Goal: Task Accomplishment & Management: Manage account settings

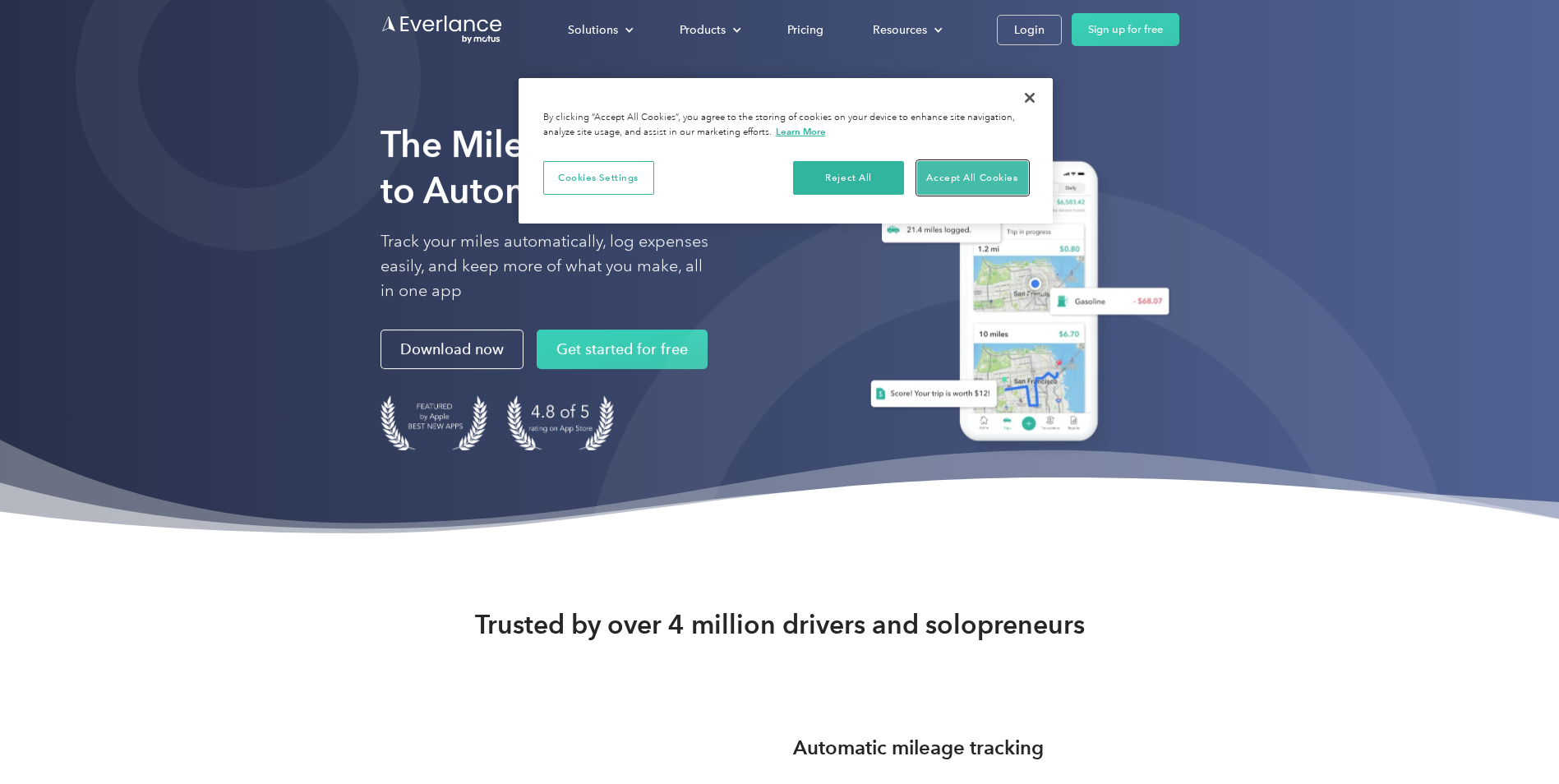
click at [983, 185] on button "Accept All Cookies" at bounding box center [972, 177] width 111 height 34
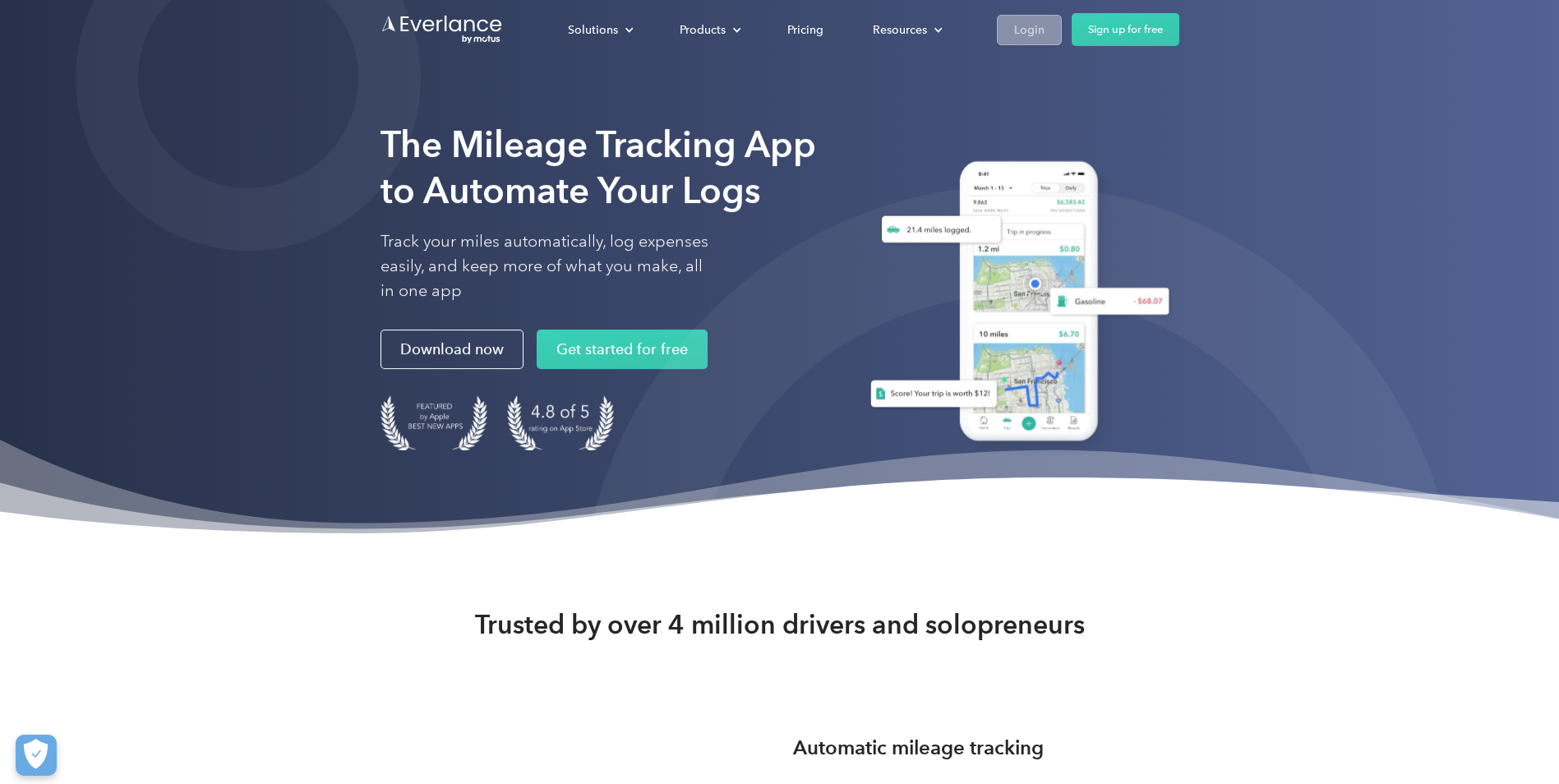
click at [1025, 25] on div "Login" at bounding box center [1029, 29] width 31 height 20
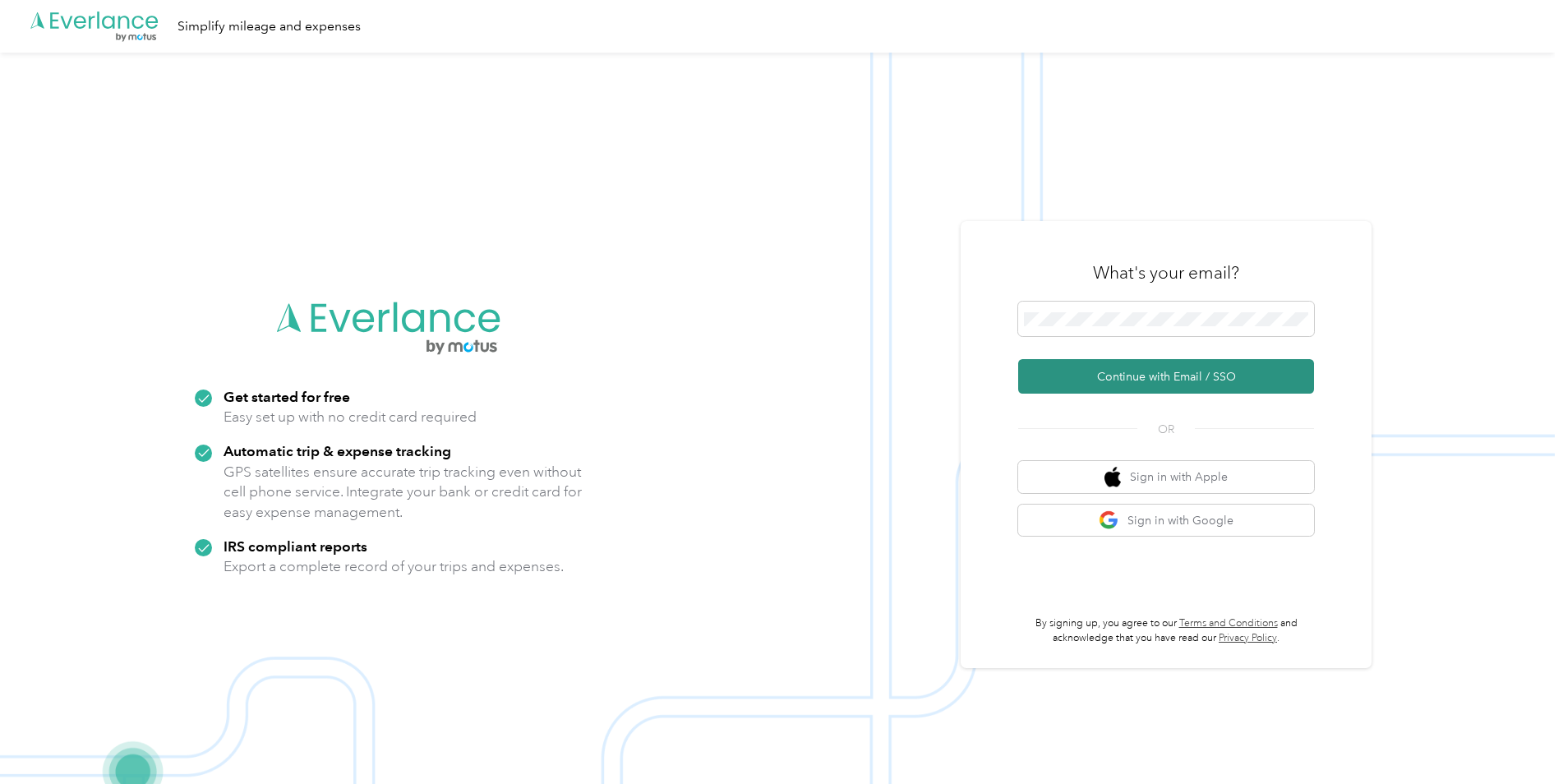
click at [1083, 378] on button "Continue with Email / SSO" at bounding box center [1165, 376] width 296 height 34
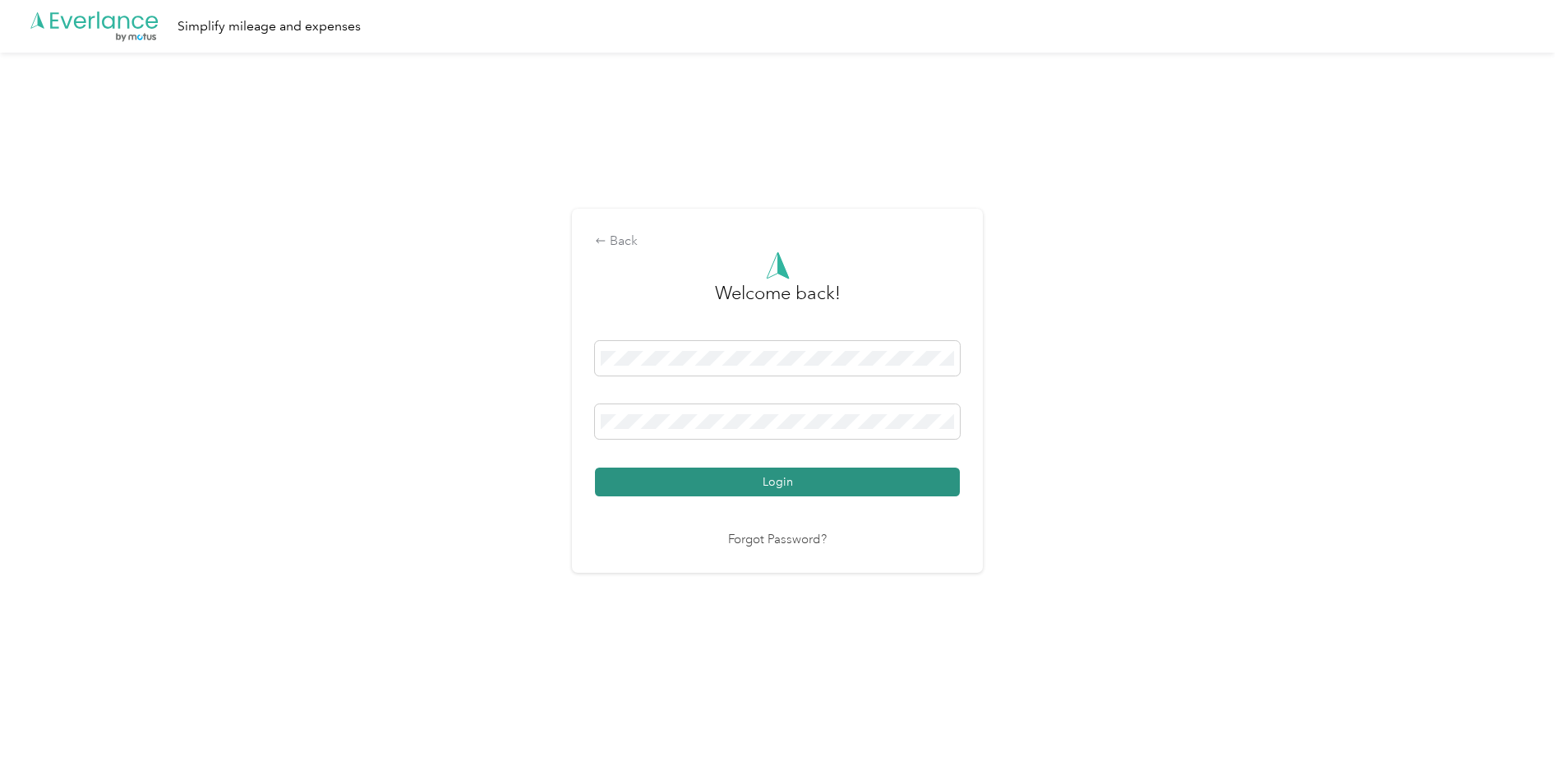
click at [802, 481] on button "Login" at bounding box center [776, 481] width 364 height 29
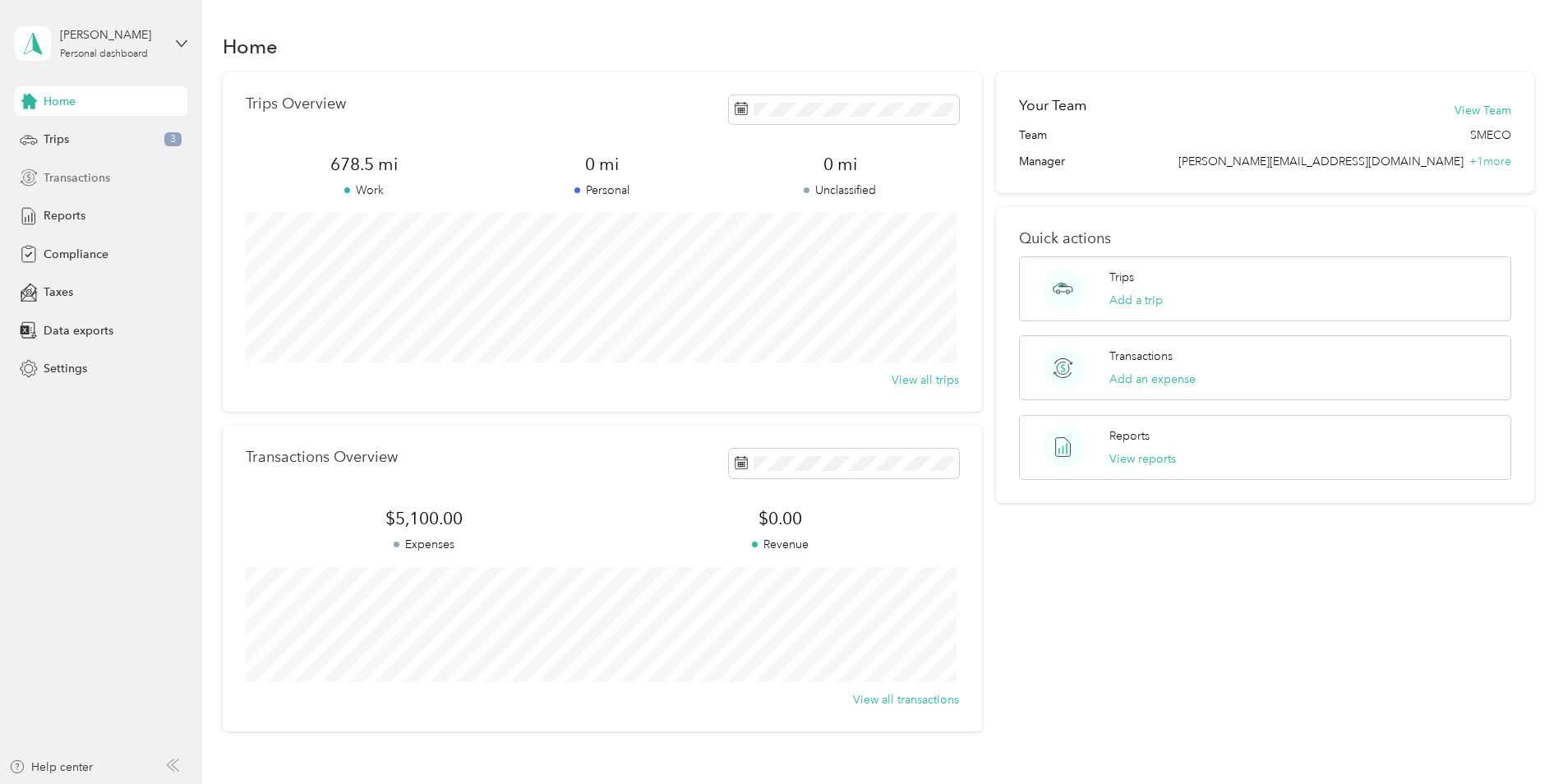
click at [32, 179] on icon at bounding box center [28, 177] width 18 height 18
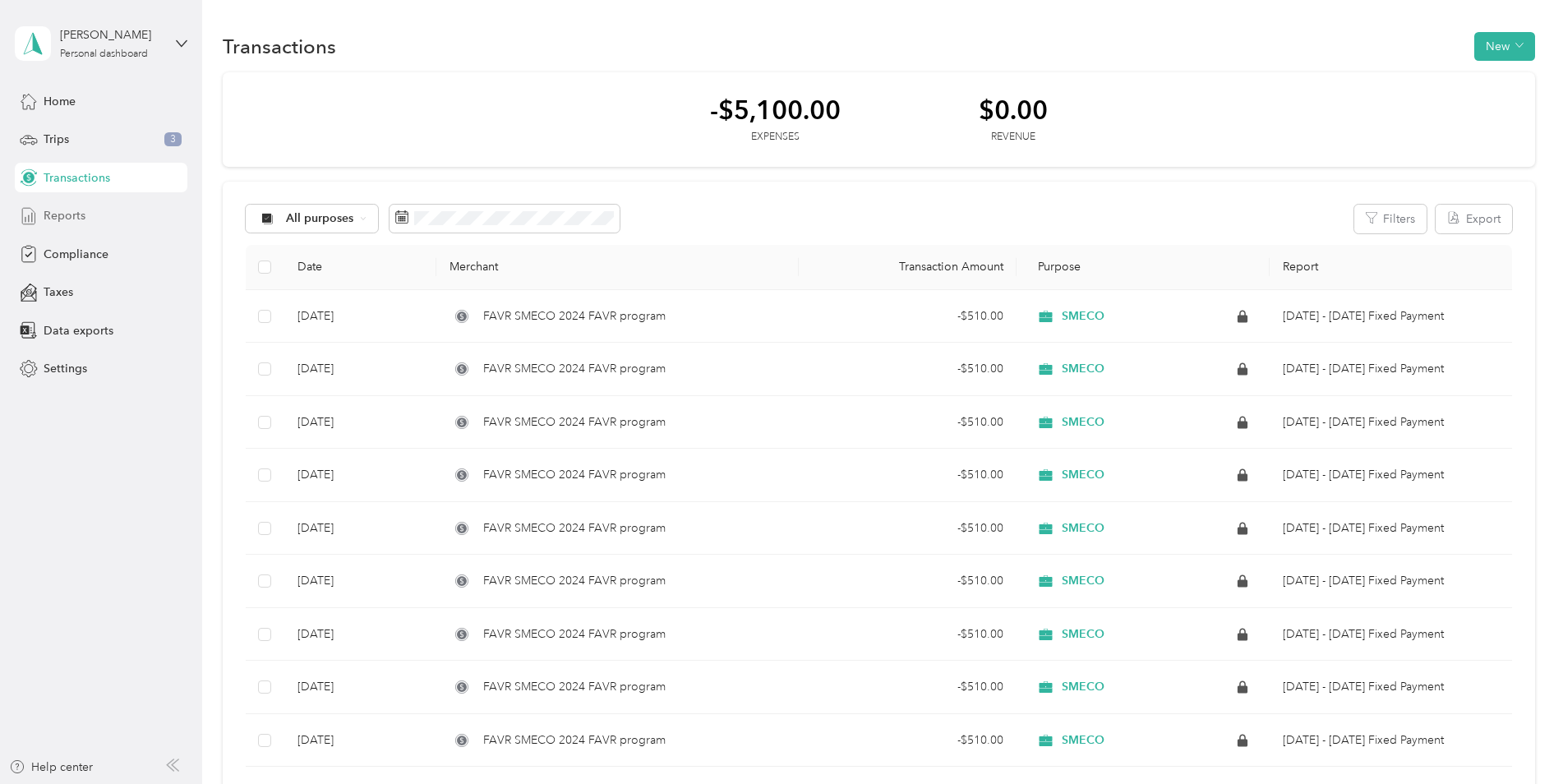
click at [57, 212] on span "Reports" at bounding box center [65, 216] width 42 height 18
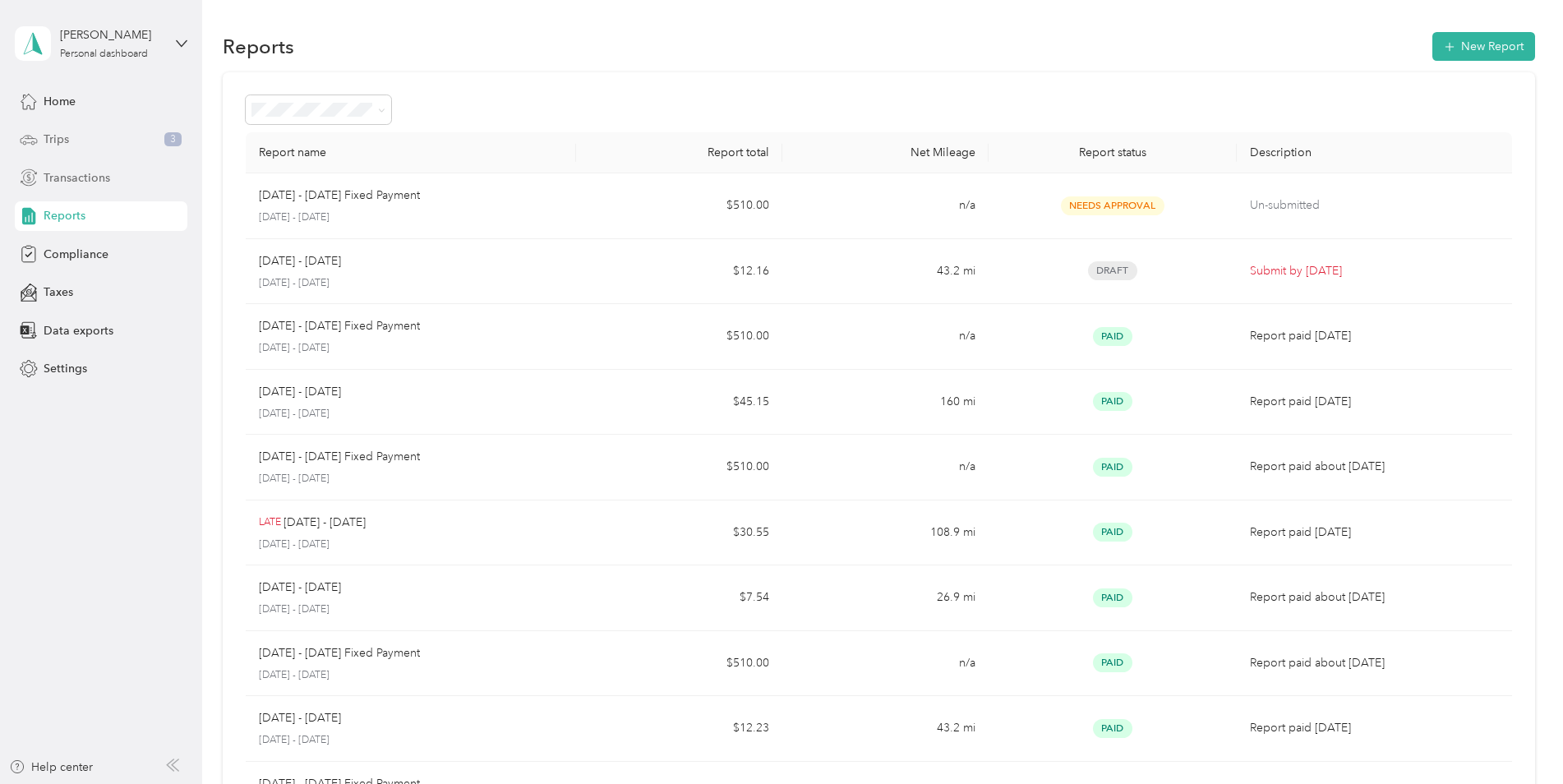
click at [57, 140] on span "Trips" at bounding box center [56, 140] width 25 height 18
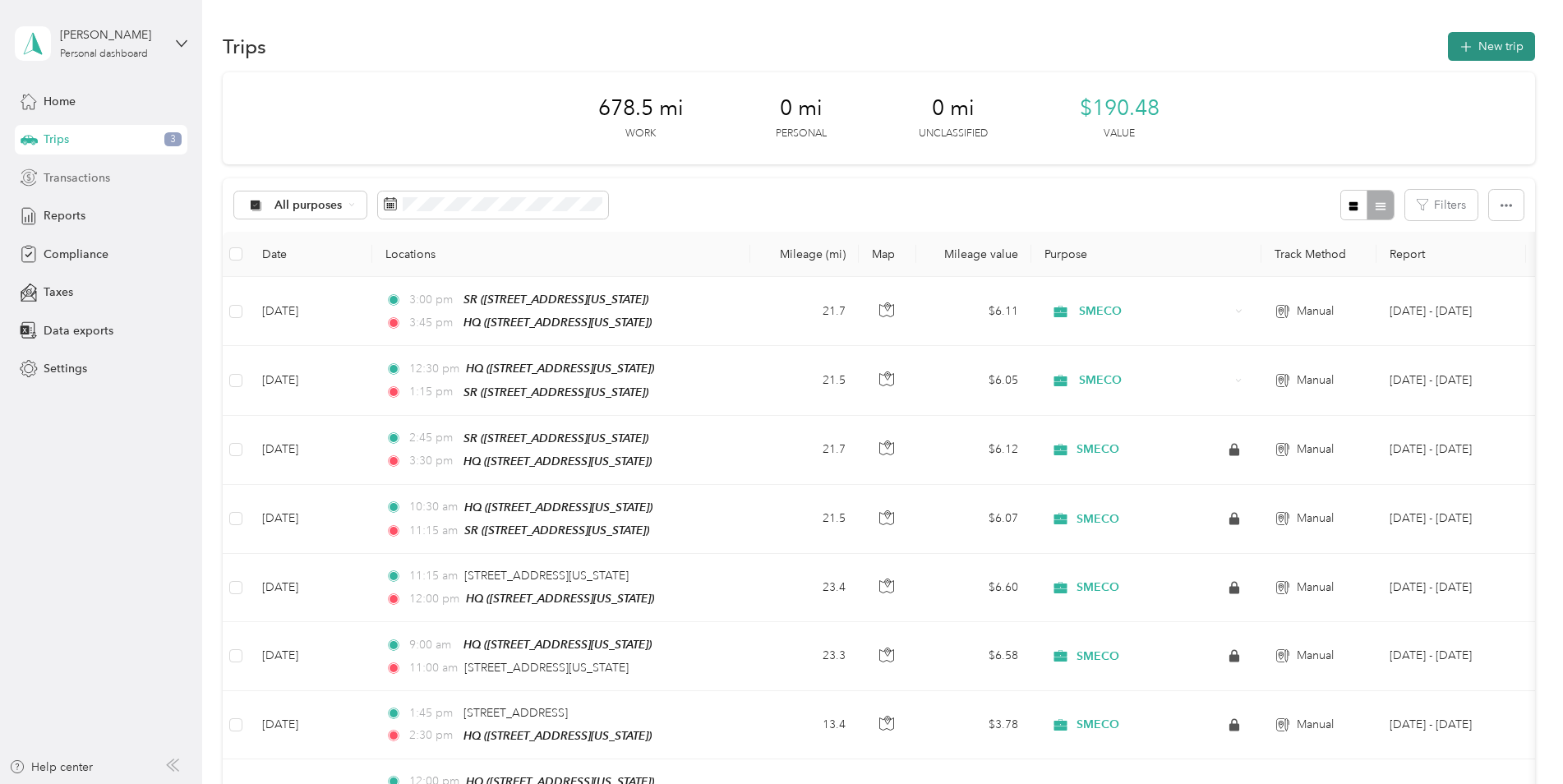
click at [1490, 50] on button "New trip" at bounding box center [1491, 46] width 87 height 29
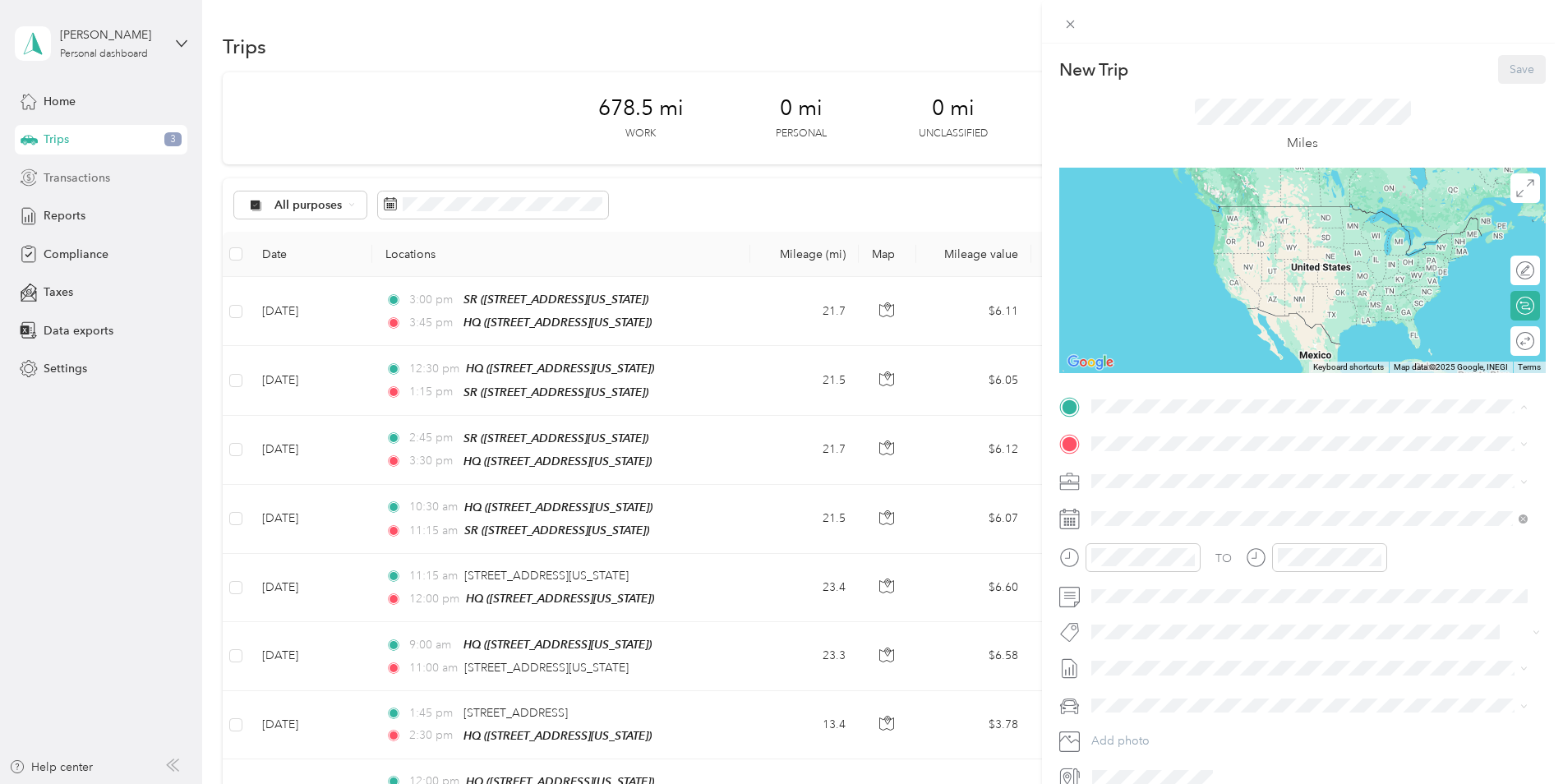
click at [1128, 484] on span "15035 Burnt Store Road, Hughesville, 20637, Hughesville, Maryland, United States" at bounding box center [1204, 490] width 164 height 14
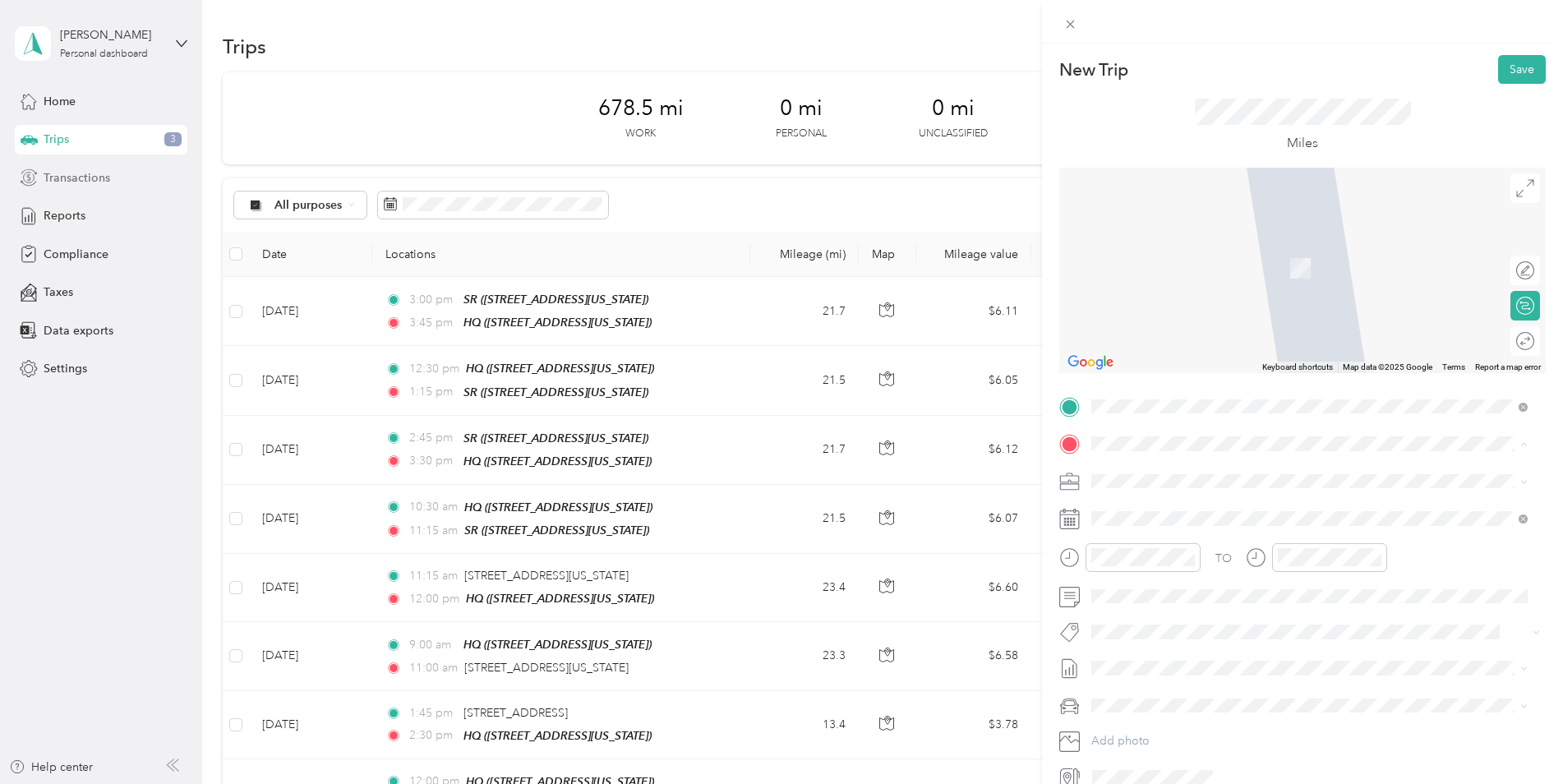
click at [1144, 585] on div "SR 23365 Hollywood Road, Leonardtown, 20650, Leonardtown, Maryland, United Stat…" at bounding box center [1204, 570] width 164 height 34
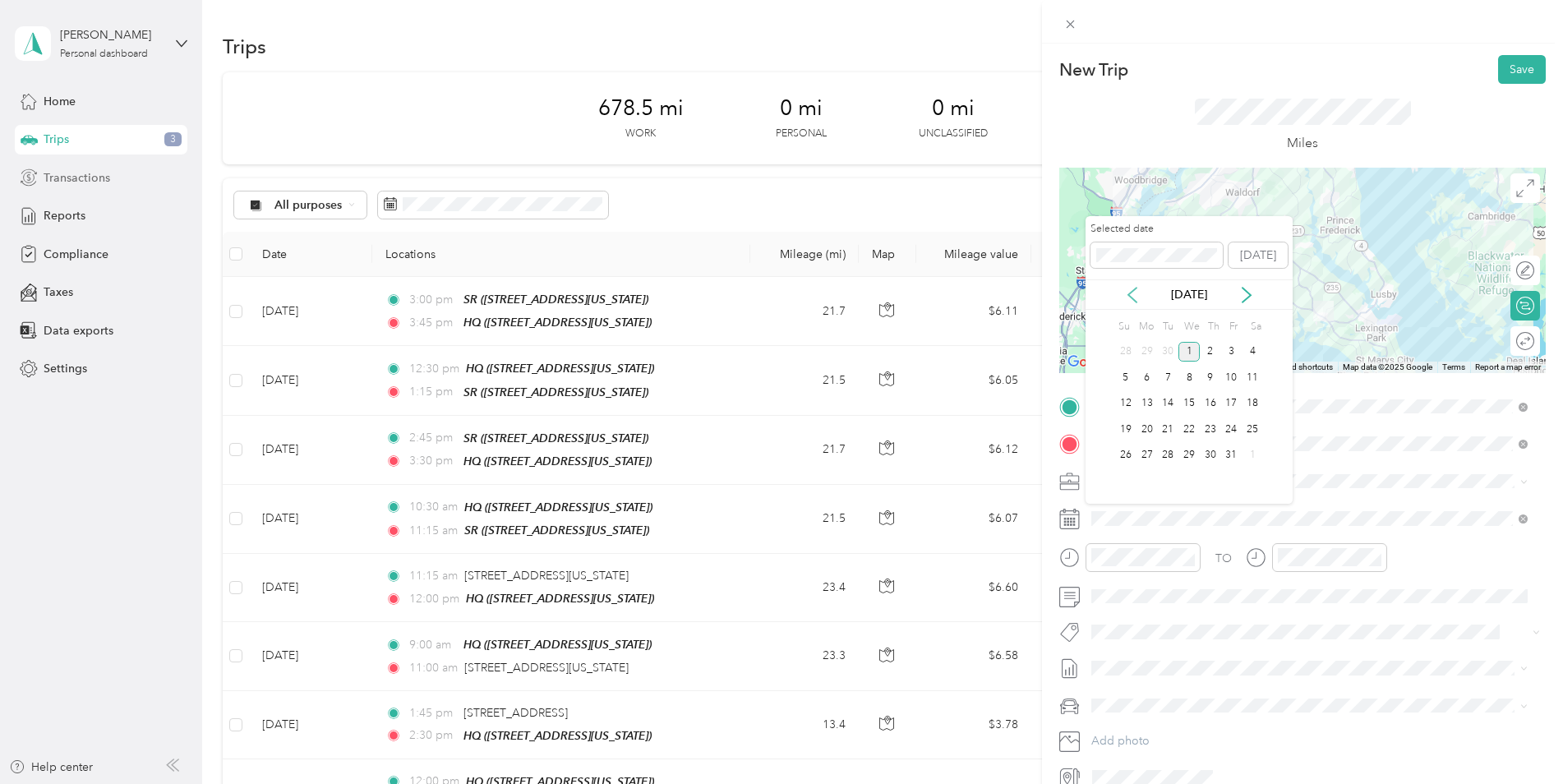
click at [1132, 294] on icon at bounding box center [1132, 295] width 17 height 17
click at [1206, 381] on div "11" at bounding box center [1210, 377] width 21 height 20
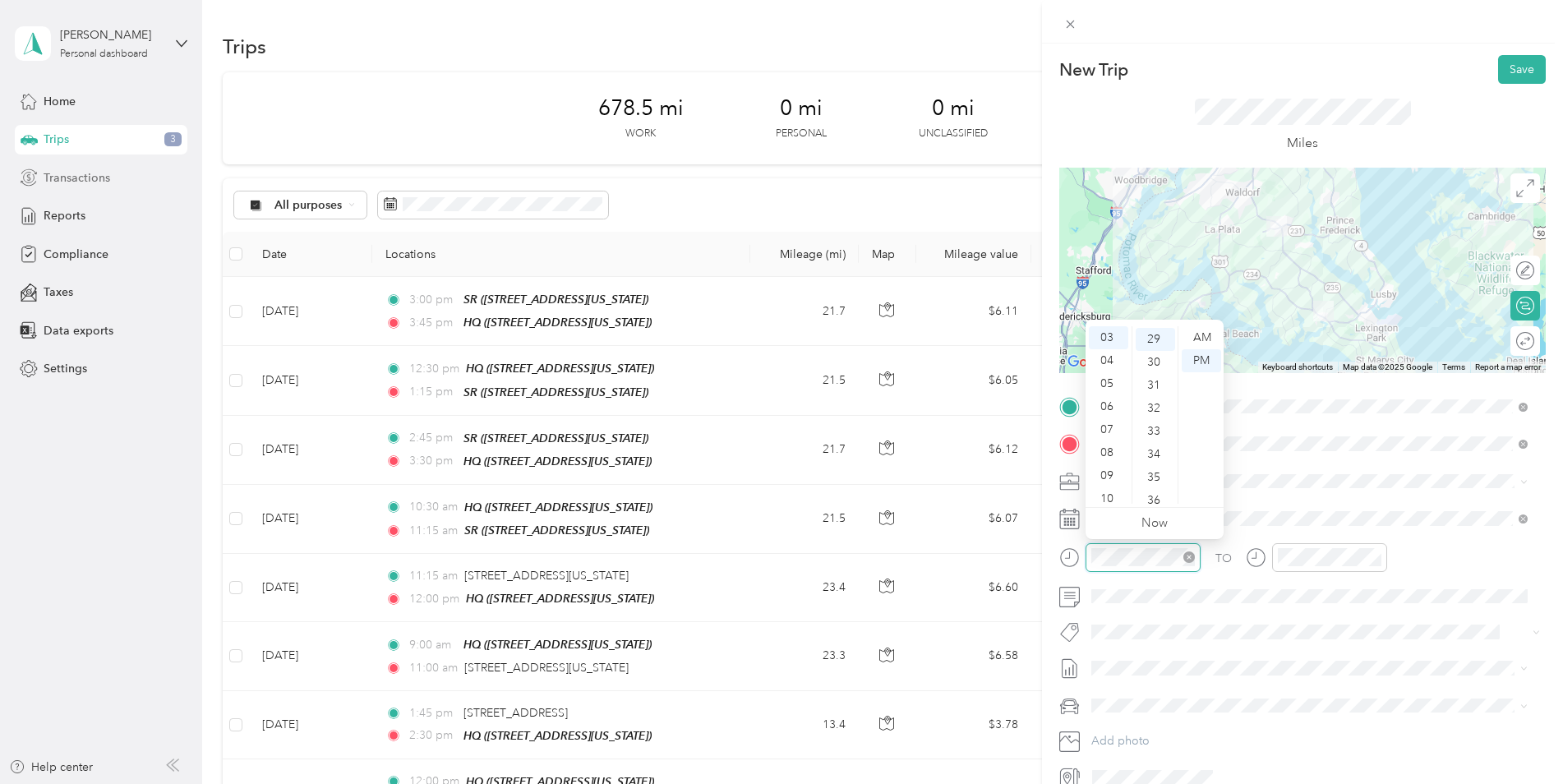
scroll to position [667, 0]
click at [1112, 428] on div "07" at bounding box center [1108, 429] width 40 height 23
click at [1148, 354] on div "30" at bounding box center [1155, 361] width 40 height 23
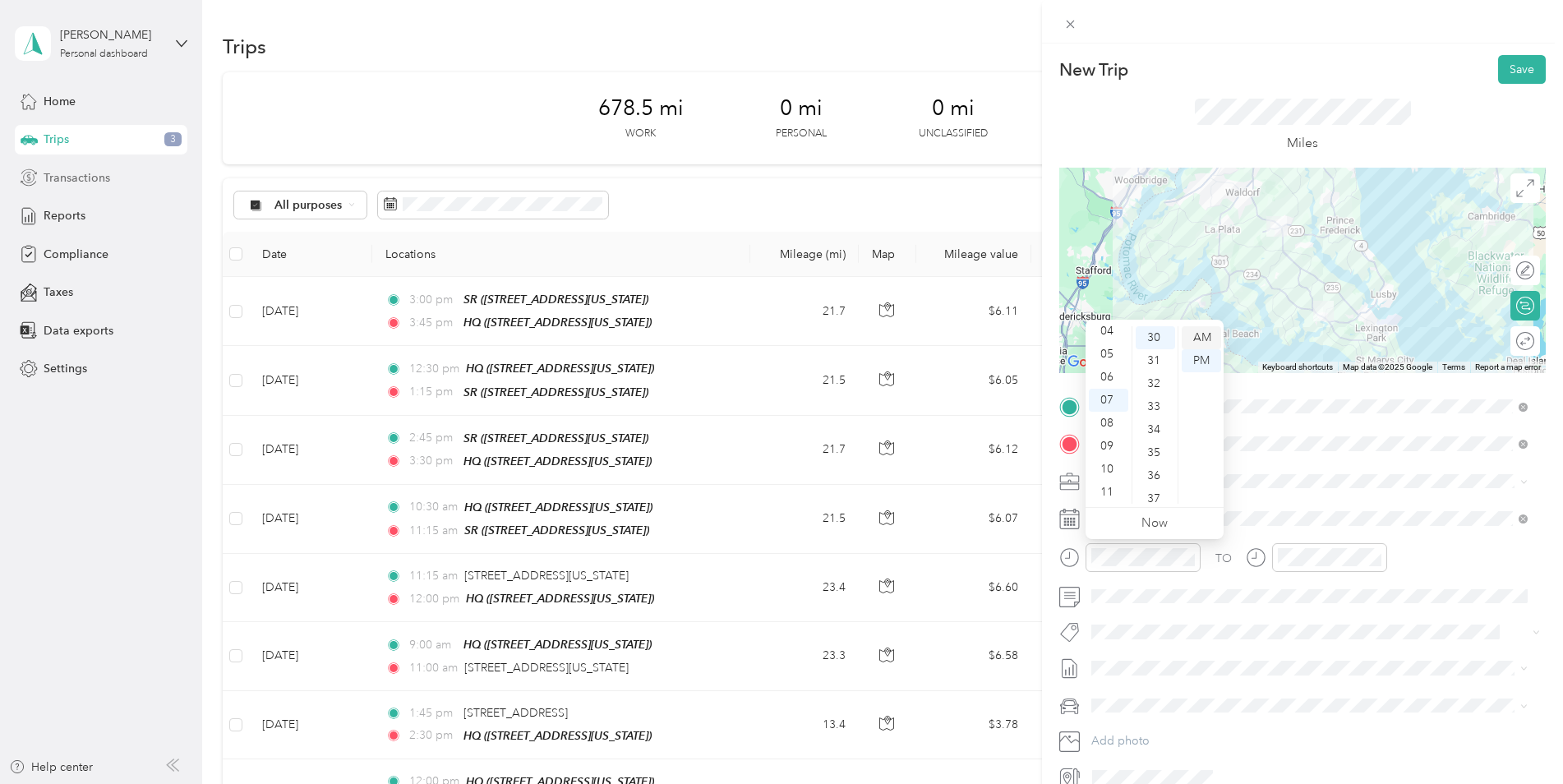
click at [1191, 343] on div "AM" at bounding box center [1200, 337] width 40 height 23
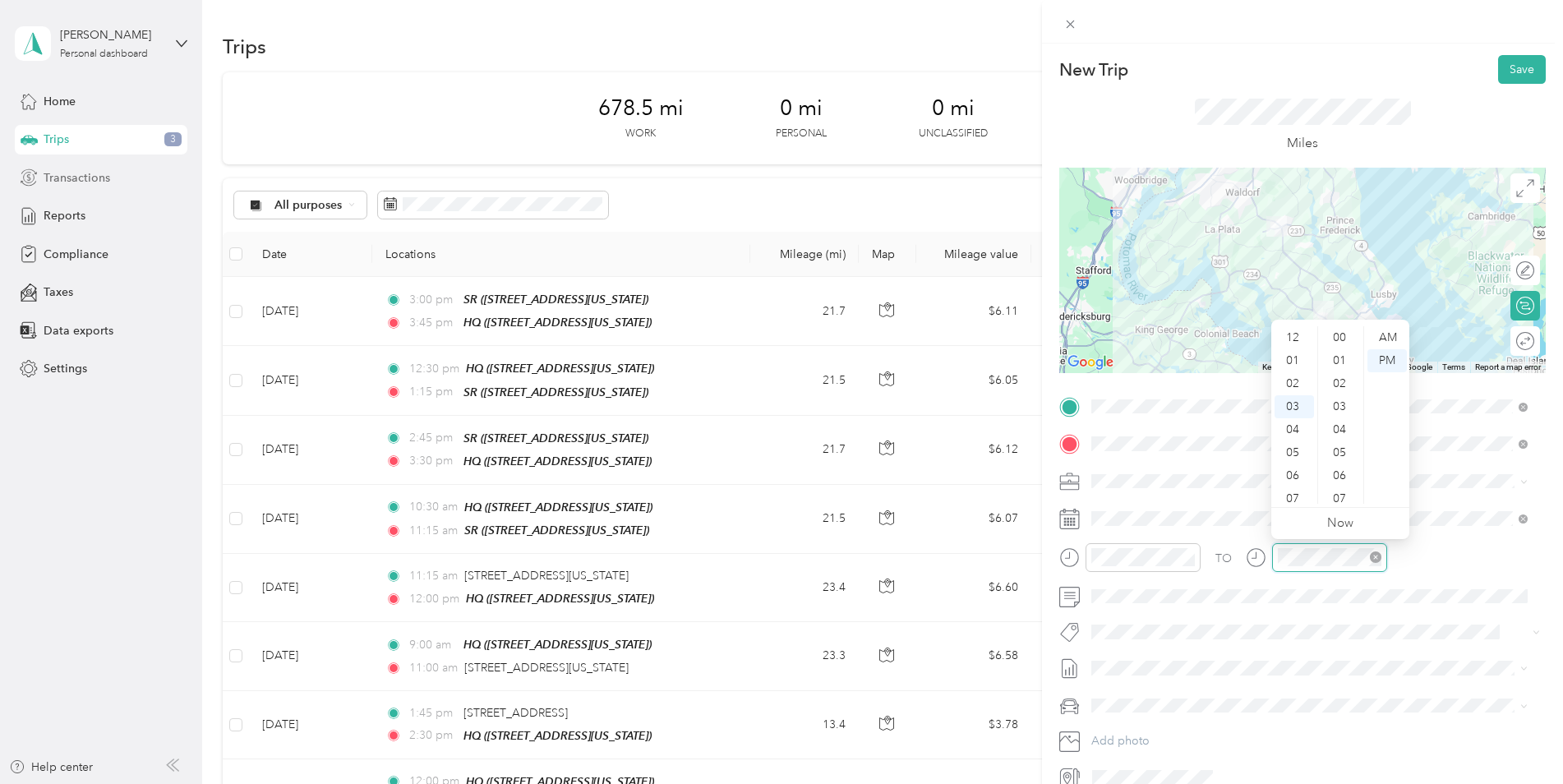
scroll to position [667, 0]
click at [1295, 454] on div "08" at bounding box center [1293, 452] width 40 height 23
click at [1345, 346] on div "15" at bounding box center [1341, 344] width 40 height 23
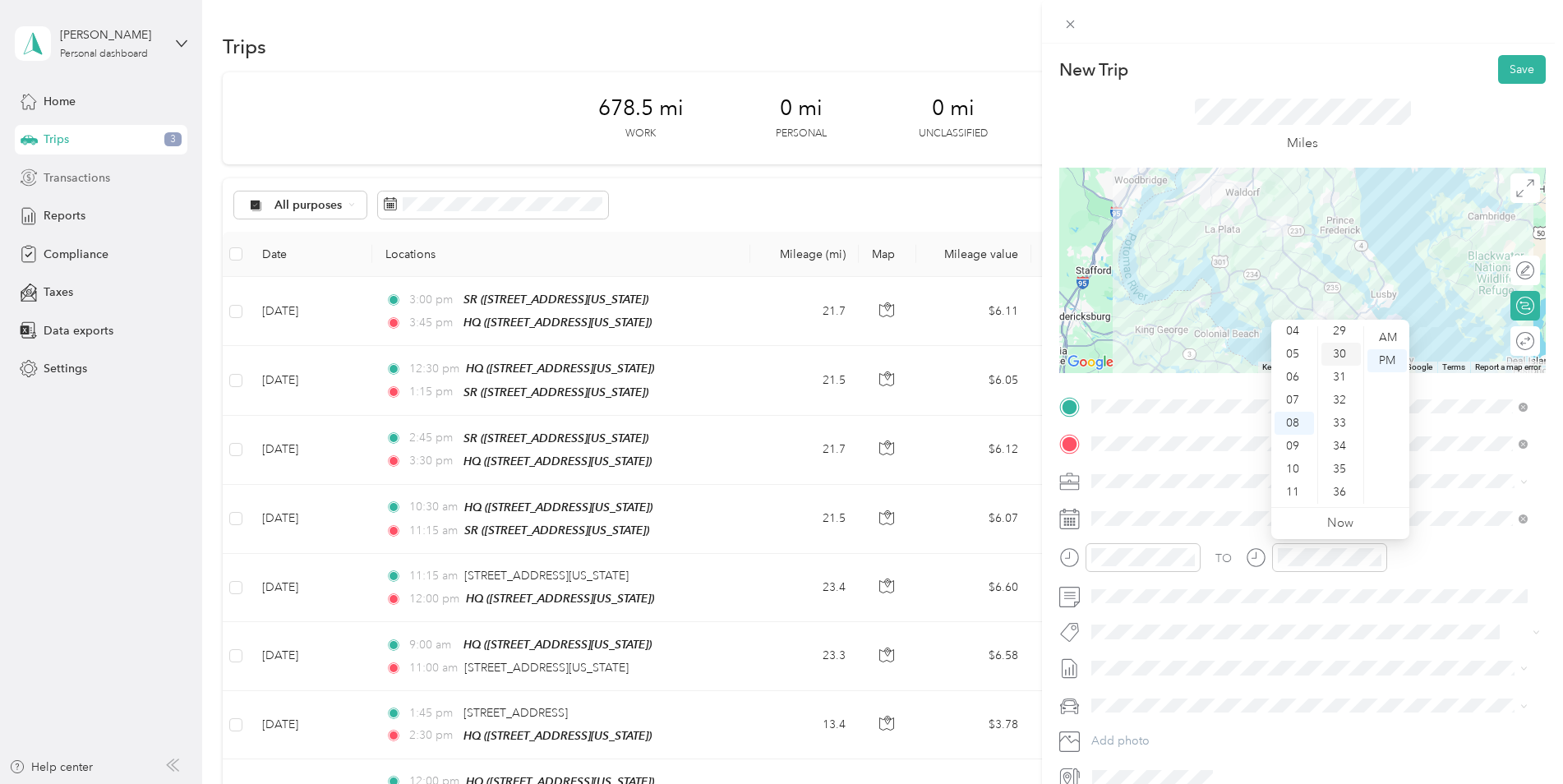
click at [1341, 354] on div "30" at bounding box center [1341, 354] width 40 height 23
click at [1379, 341] on div "AM" at bounding box center [1387, 337] width 40 height 23
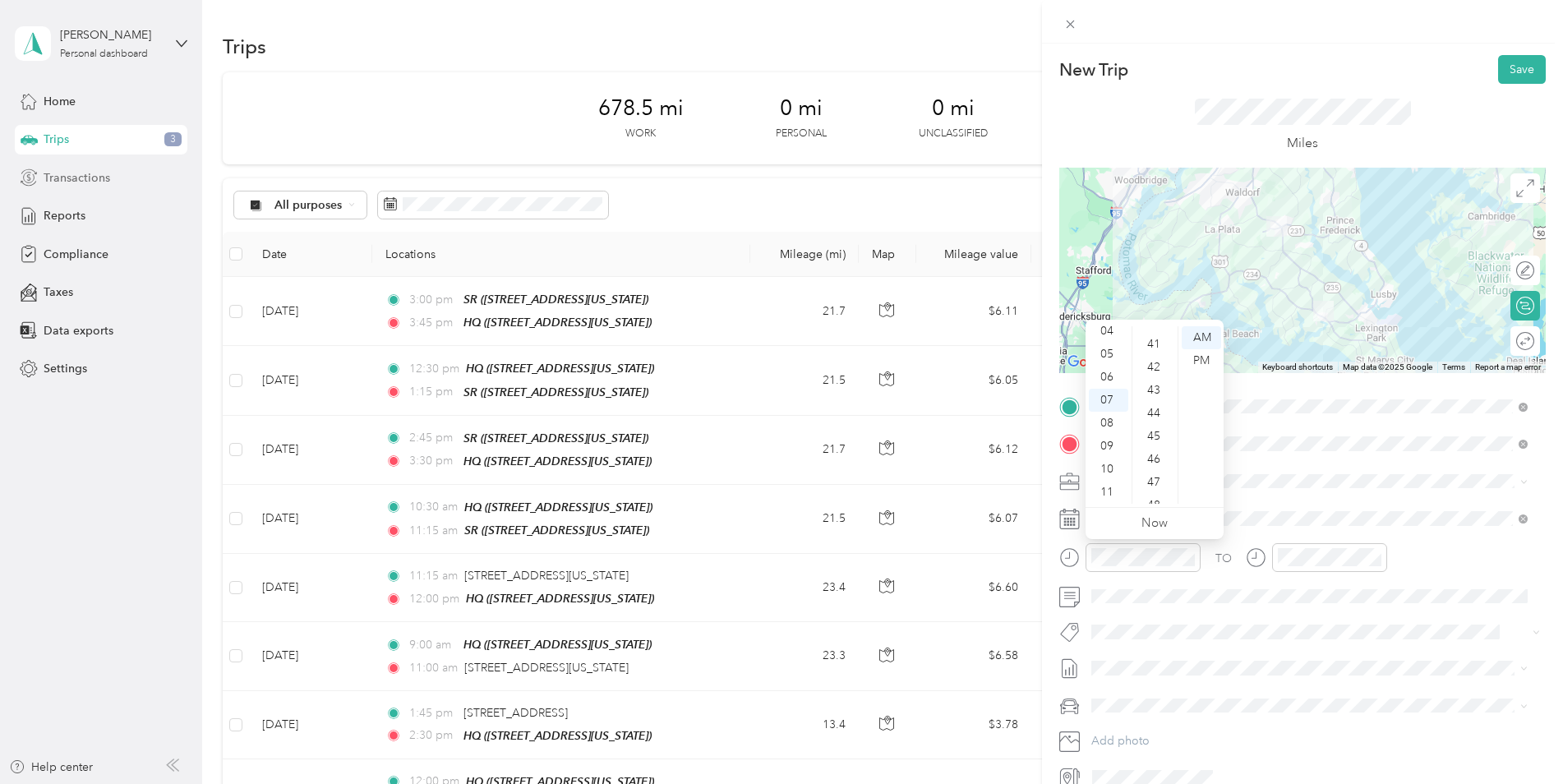
click at [1155, 431] on div "45" at bounding box center [1155, 436] width 40 height 23
click at [1507, 65] on button "Save" at bounding box center [1522, 69] width 47 height 29
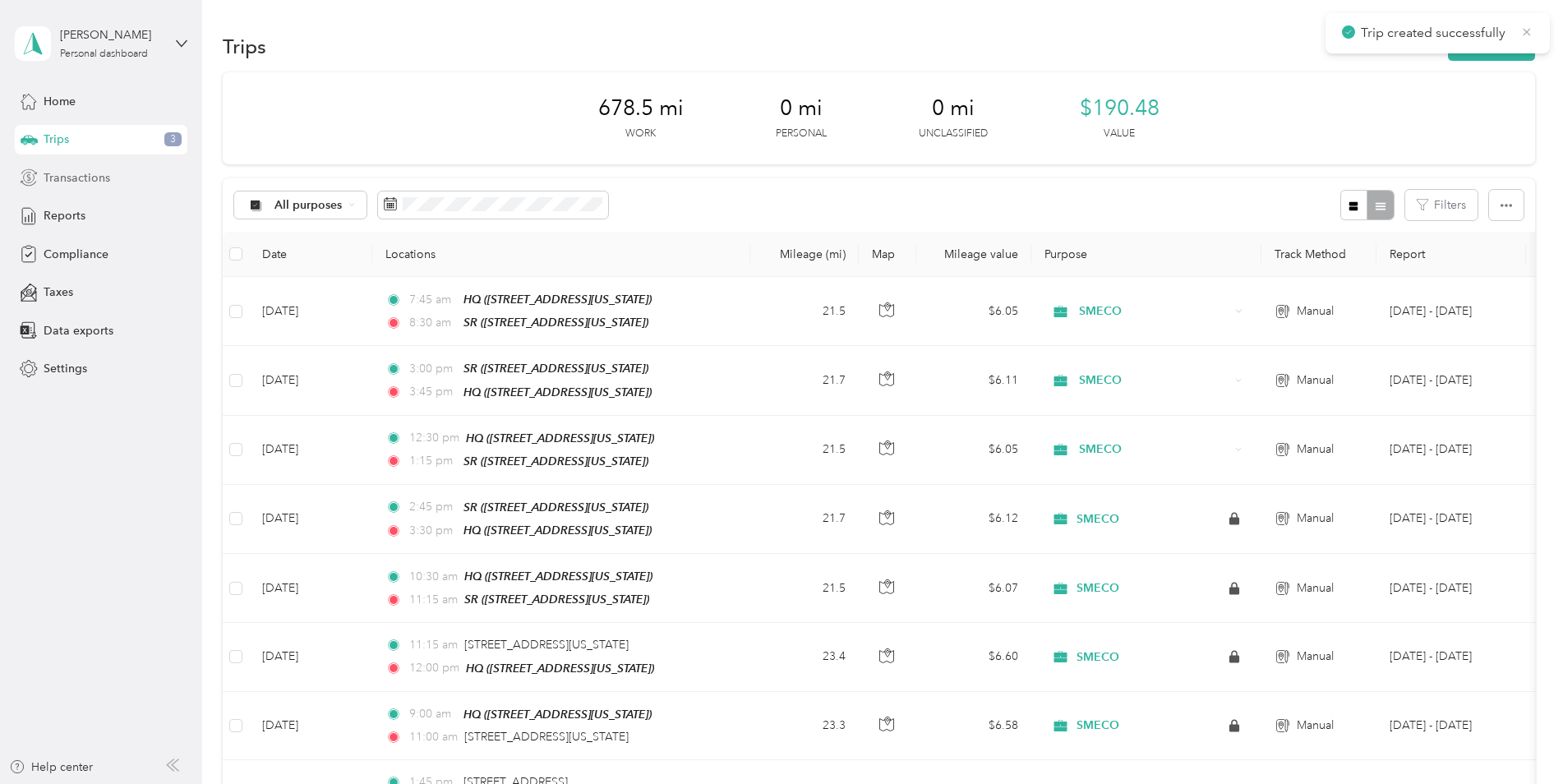
click at [1523, 26] on icon at bounding box center [1526, 32] width 13 height 15
click at [1519, 37] on button "New trip" at bounding box center [1491, 46] width 87 height 29
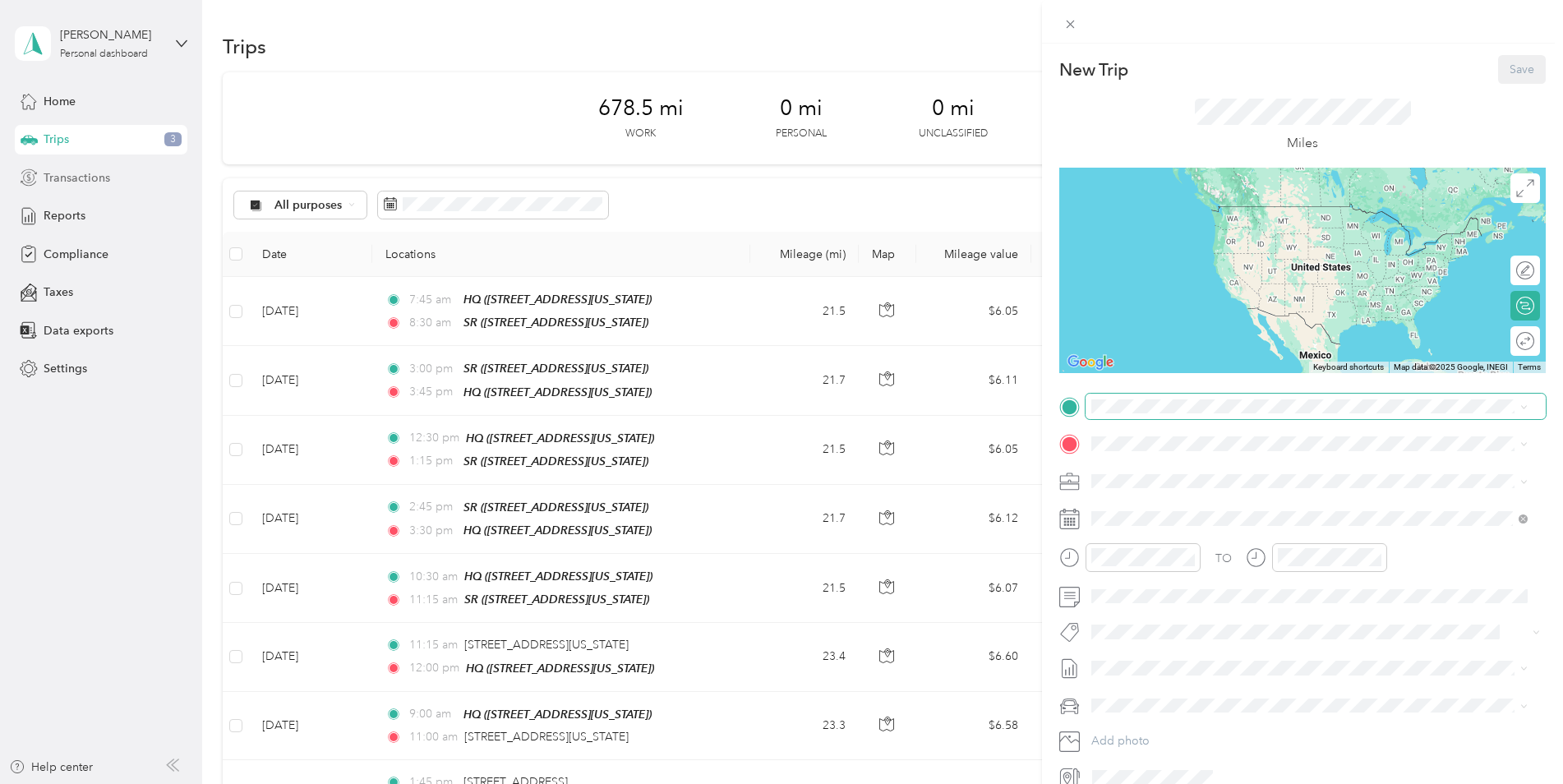
click at [1086, 406] on span at bounding box center [1315, 406] width 460 height 26
click at [1132, 530] on strong "SR" at bounding box center [1129, 523] width 14 height 15
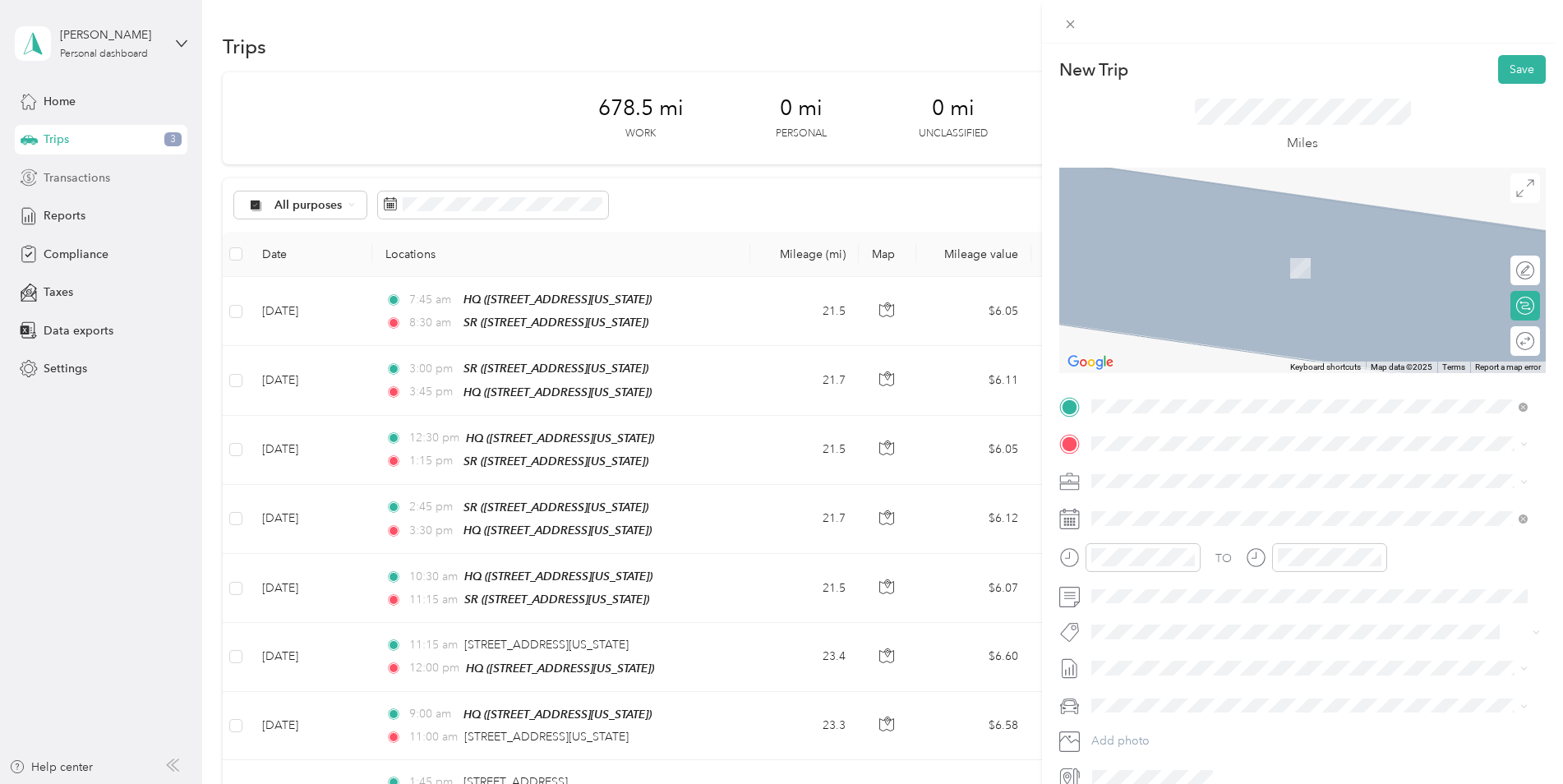
click at [1140, 515] on div "HQ 15035 Burnt Store Road, Hughesville, 20637, Hughesville, Maryland, United St…" at bounding box center [1204, 513] width 164 height 34
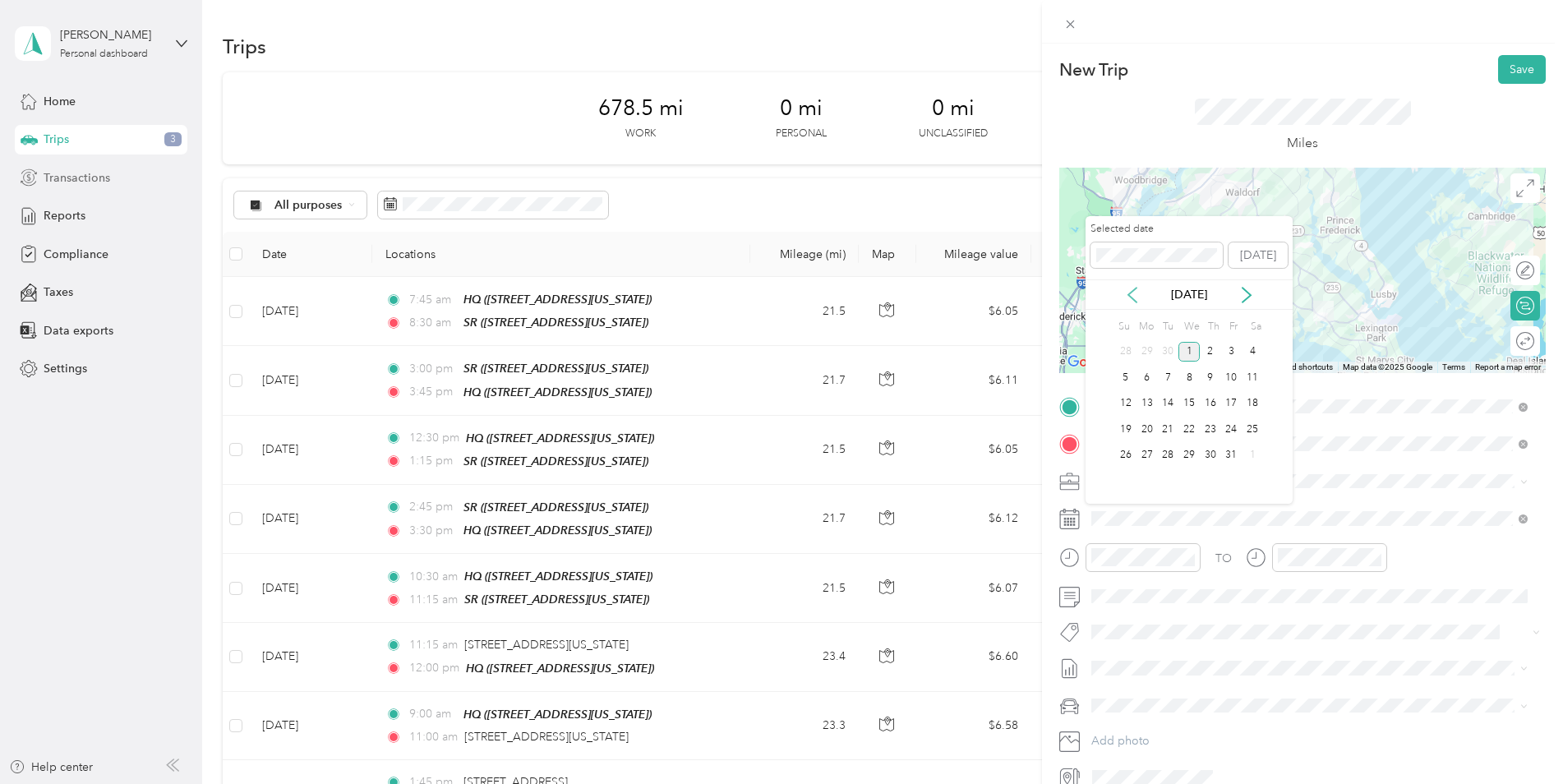
click at [1130, 289] on icon at bounding box center [1132, 295] width 17 height 17
click at [1214, 369] on div "11" at bounding box center [1210, 377] width 21 height 20
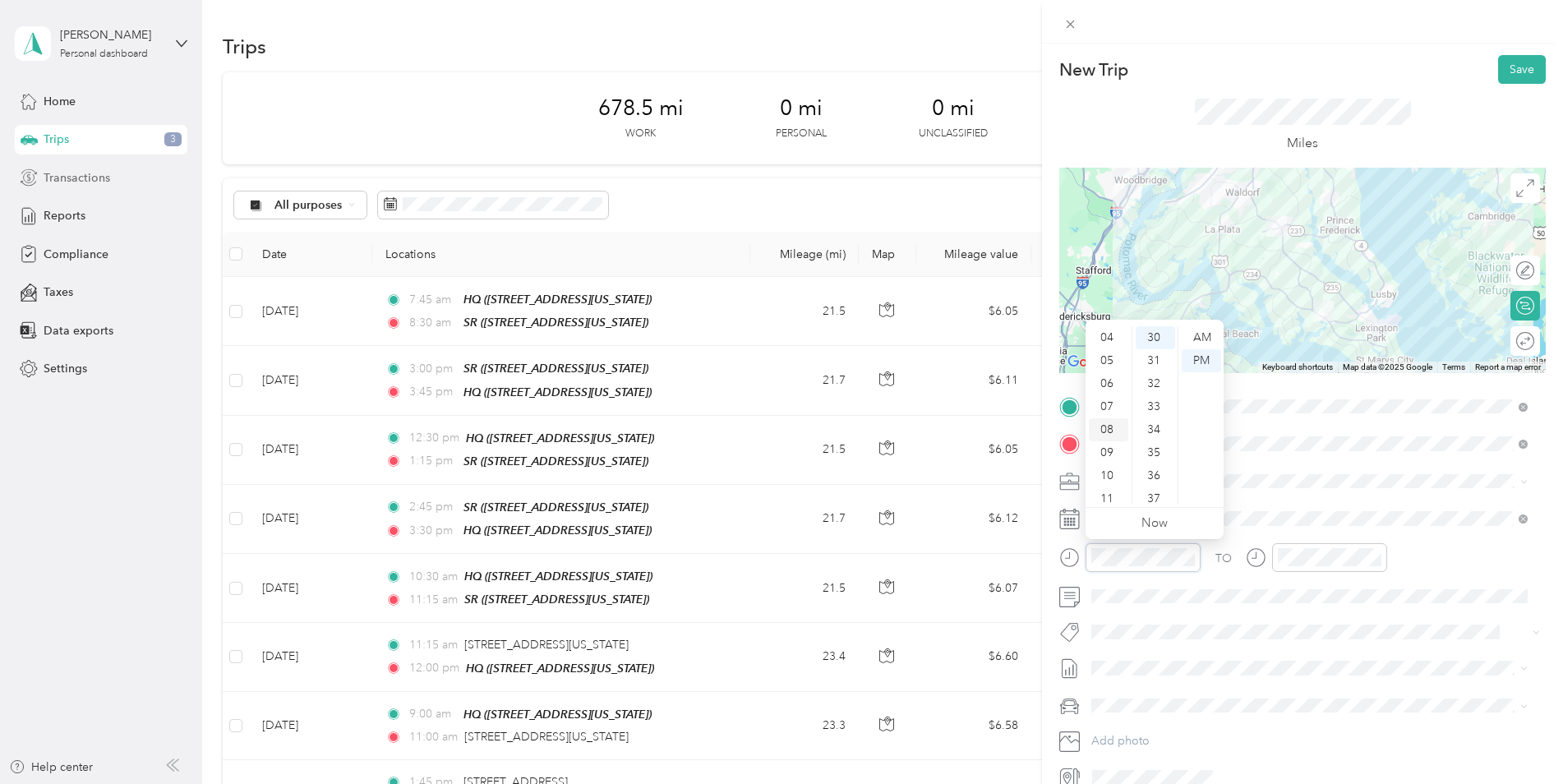
scroll to position [98, 0]
click at [1107, 487] on div "11" at bounding box center [1108, 492] width 40 height 23
click at [1153, 337] on div "00" at bounding box center [1155, 337] width 40 height 23
click at [1199, 336] on div "AM" at bounding box center [1200, 337] width 40 height 23
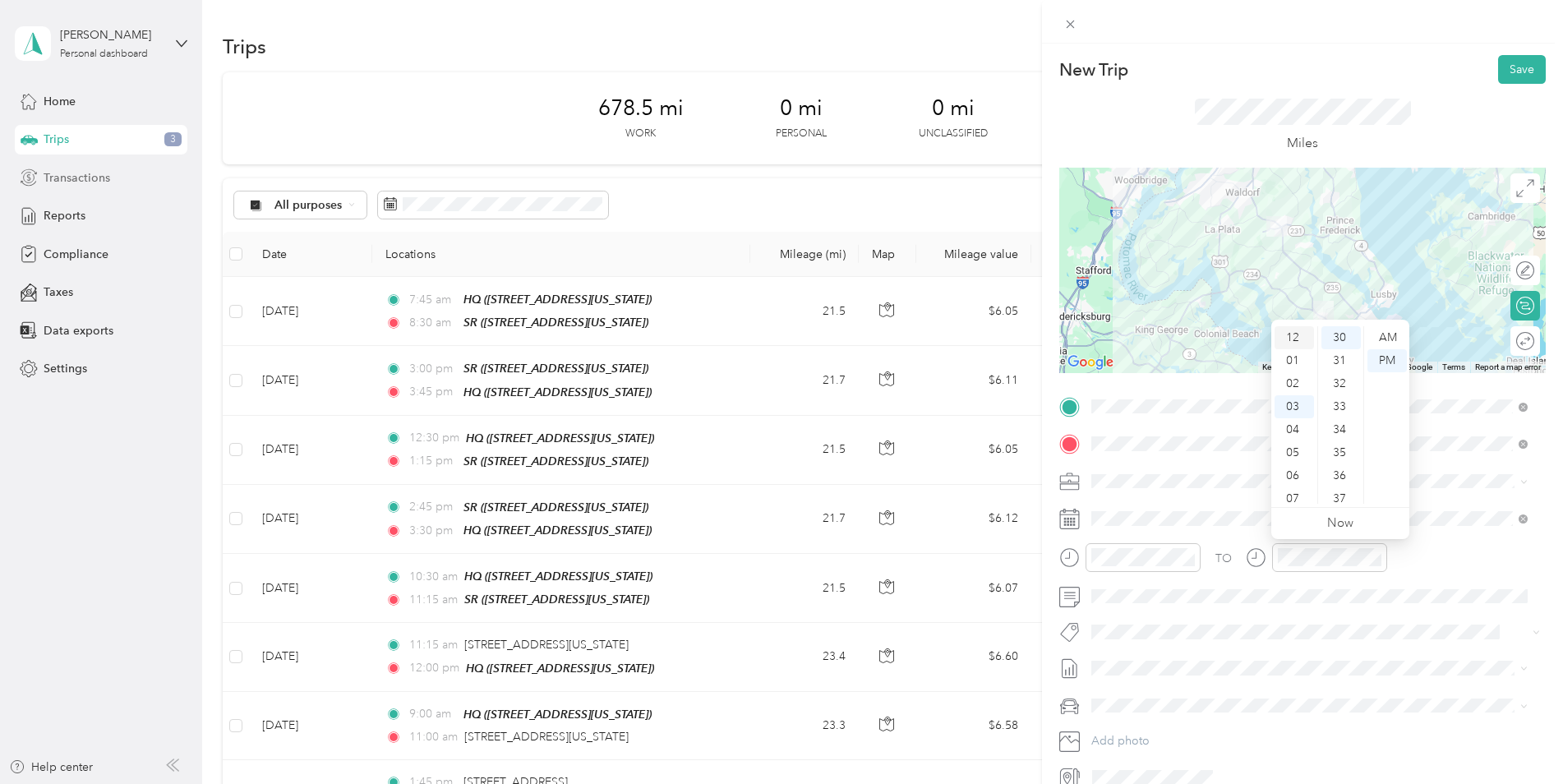
click at [1290, 338] on div "12" at bounding box center [1293, 337] width 40 height 23
click at [1335, 482] on div "15" at bounding box center [1341, 486] width 40 height 23
click at [1498, 77] on button "Save" at bounding box center [1522, 69] width 47 height 29
